Goal: Task Accomplishment & Management: Manage account settings

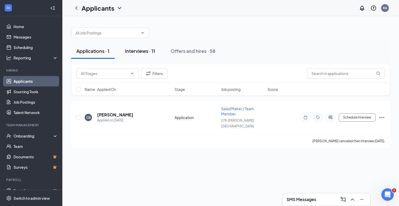
click at [136, 53] on div "Interviews · 11" at bounding box center [140, 51] width 30 height 6
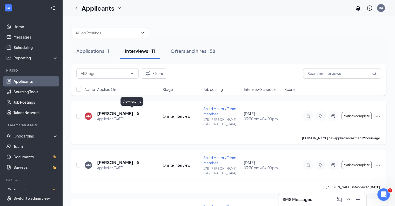
click at [136, 112] on icon "Document" at bounding box center [137, 113] width 3 height 3
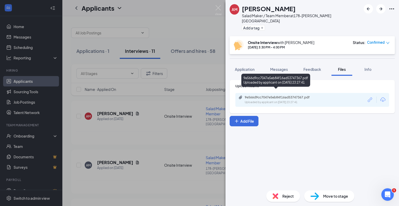
click at [273, 100] on div "Uploaded by applicant on Sep 15, 2025 at 23:27:41" at bounding box center [284, 102] width 78 height 4
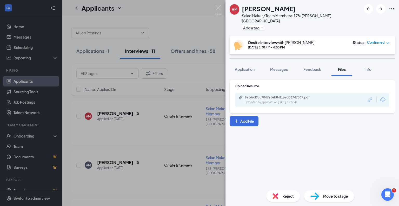
click at [175, 23] on div "AM Autumn Murray Salad Maker / Team Member at 178-Morris Plains Add a tag Onsit…" at bounding box center [199, 103] width 399 height 206
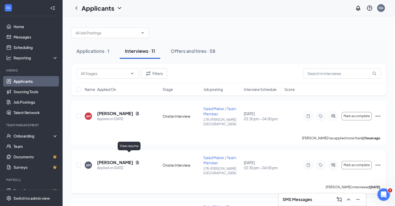
click at [135, 160] on icon "Document" at bounding box center [137, 162] width 4 height 4
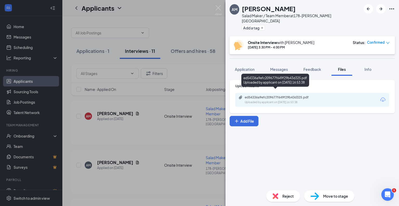
click at [279, 95] on div "ed54336a9efc209677f649f29b43d325.pdf" at bounding box center [281, 97] width 73 height 4
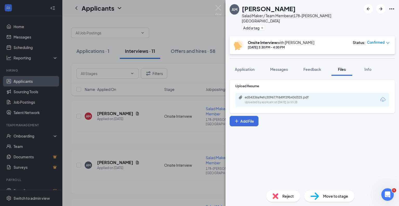
click at [174, 136] on div "AM Alyson Molina Salad Maker / Team Member at 178-Morris Plains Add a tag Onsit…" at bounding box center [199, 103] width 399 height 206
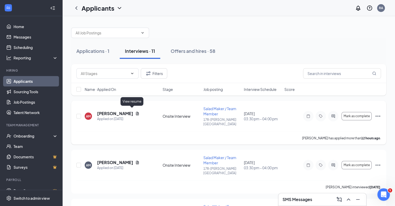
click at [136, 112] on icon "Document" at bounding box center [137, 113] width 3 height 3
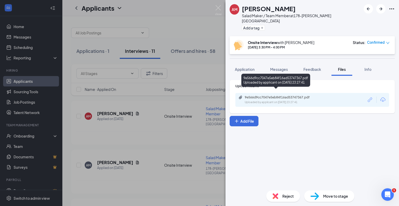
click at [287, 100] on div "Uploaded by applicant on Sep 15, 2025 at 23:27:41" at bounding box center [284, 102] width 78 height 4
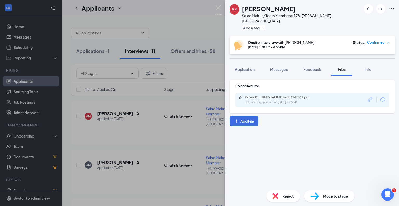
click at [205, 29] on div "AM Autumn Murray Salad Maker / Team Member at 178-Morris Plains Add a tag Onsit…" at bounding box center [199, 103] width 399 height 206
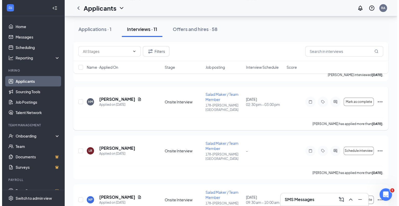
scroll to position [112, 0]
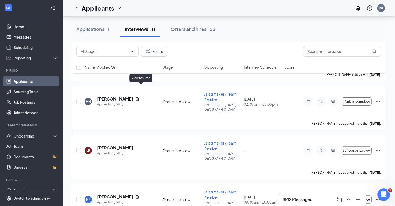
click at [140, 97] on icon "Document" at bounding box center [137, 99] width 4 height 4
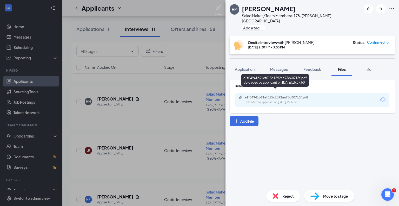
click at [267, 95] on div "e1f04941b91ef015c1392aa93d60718f.pdf" at bounding box center [281, 97] width 73 height 4
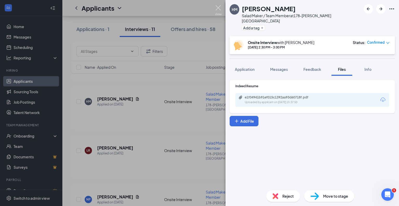
click at [218, 7] on img at bounding box center [218, 10] width 6 height 10
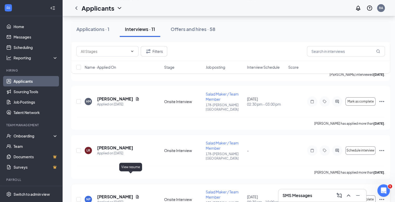
click at [135, 194] on icon "Document" at bounding box center [137, 196] width 4 height 4
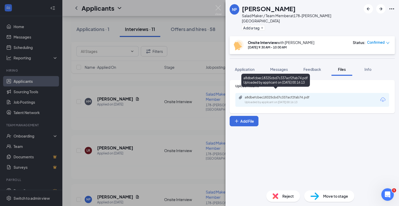
click at [272, 100] on div "Uploaded by applicant on Sep 07, 2025 at 00:16:13" at bounding box center [284, 102] width 78 height 4
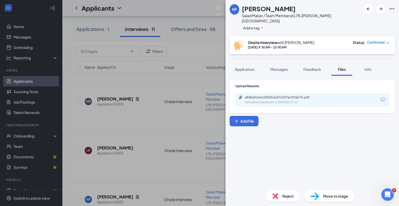
click at [117, 143] on div "NP Nicholas Perez Salad Maker / Team Member at 178-Morris Plains Add a tag Onsi…" at bounding box center [199, 103] width 399 height 206
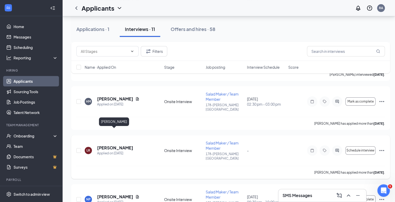
click at [117, 145] on h5 "lilianna rivera" at bounding box center [115, 148] width 36 height 6
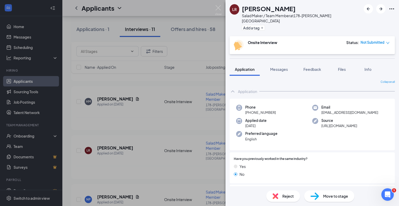
click at [191, 54] on div "LR lilianna rivera Salad Maker / Team Member at 178-Morris Plains Add a tag Ons…" at bounding box center [199, 103] width 399 height 206
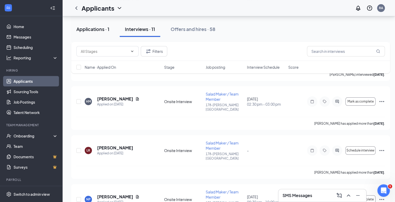
click at [99, 29] on div "Applications · 1" at bounding box center [92, 29] width 33 height 6
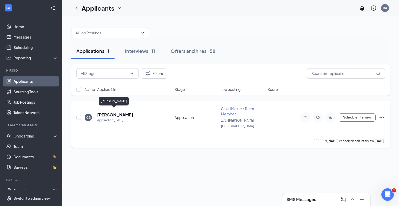
click at [112, 112] on h5 "[PERSON_NAME]" at bounding box center [115, 115] width 36 height 6
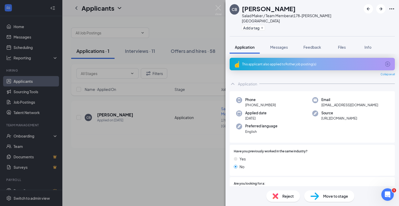
click at [141, 55] on div "CB Cristina Brito Salad Maker / Team Member at 178-Morris Plains Add a tag Appl…" at bounding box center [199, 103] width 399 height 206
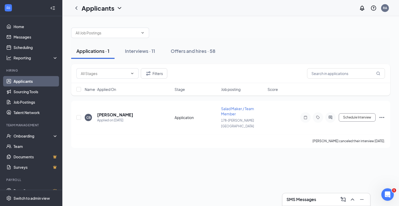
click at [141, 55] on button "Interviews · 11" at bounding box center [140, 51] width 41 height 16
